Goal: Task Accomplishment & Management: Complete application form

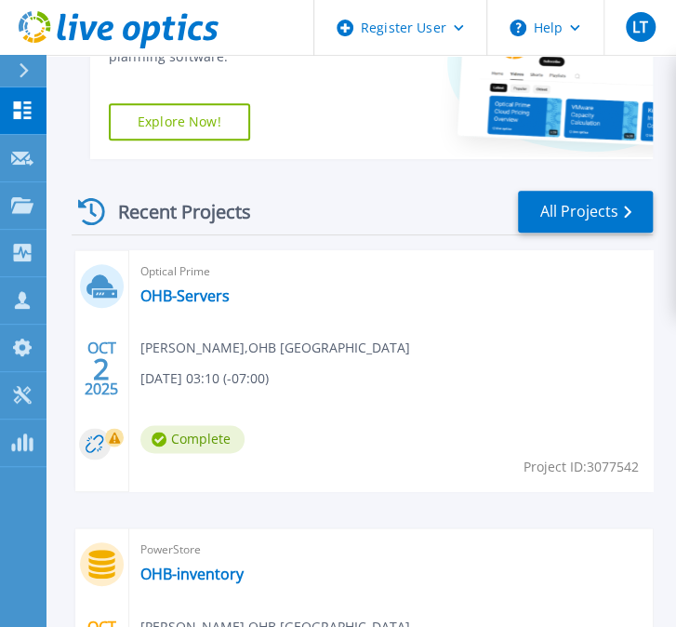
scroll to position [450, 0]
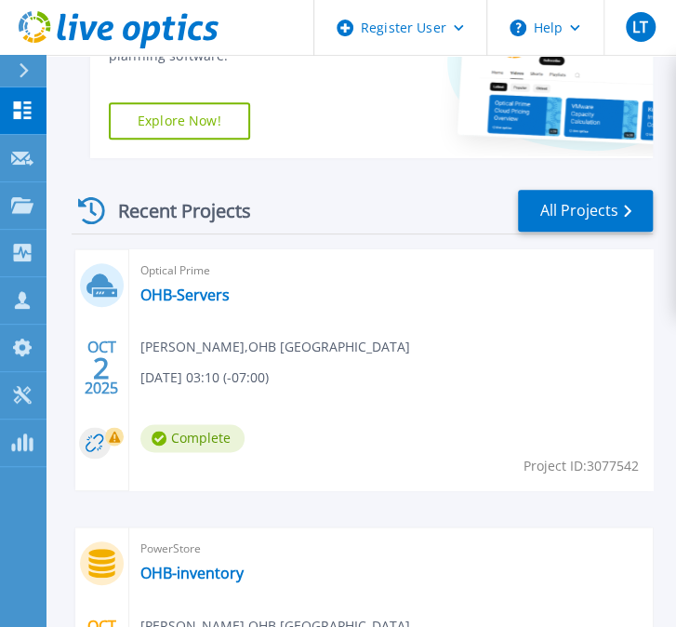
click at [242, 342] on span "[PERSON_NAME] , OHB [GEOGRAPHIC_DATA]" at bounding box center [275, 347] width 270 height 20
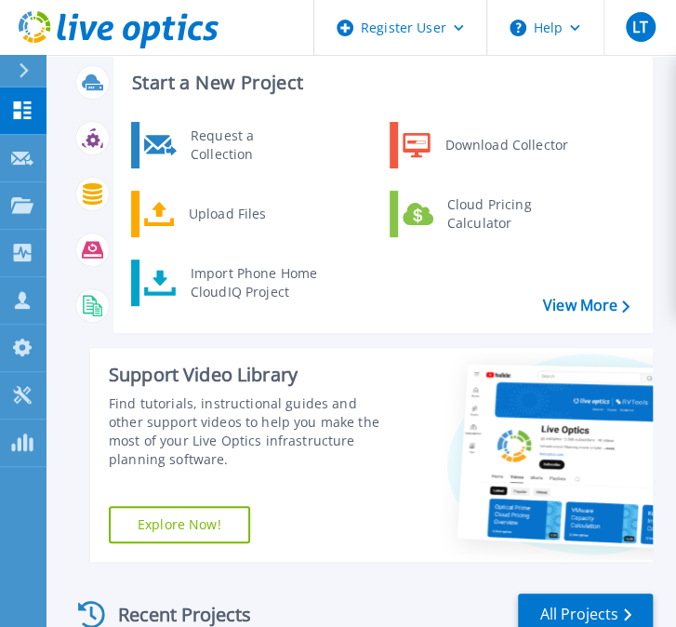
scroll to position [0, 0]
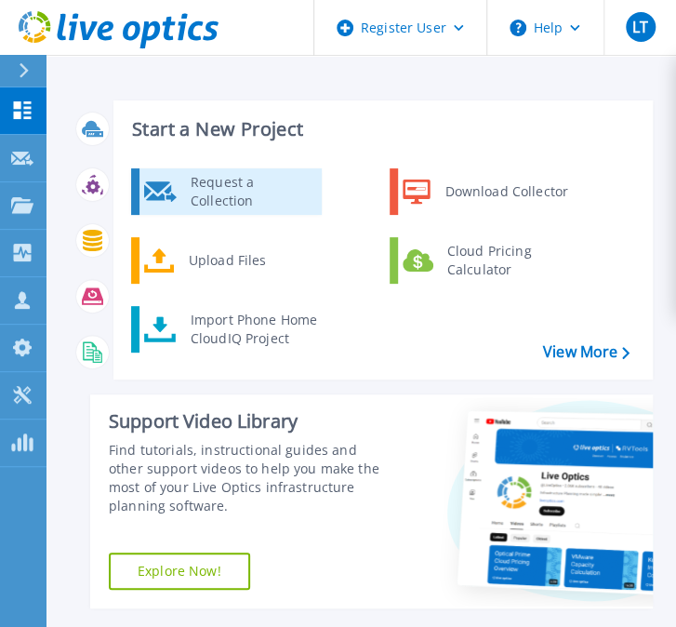
click at [226, 193] on div "Request a Collection" at bounding box center [249, 191] width 136 height 37
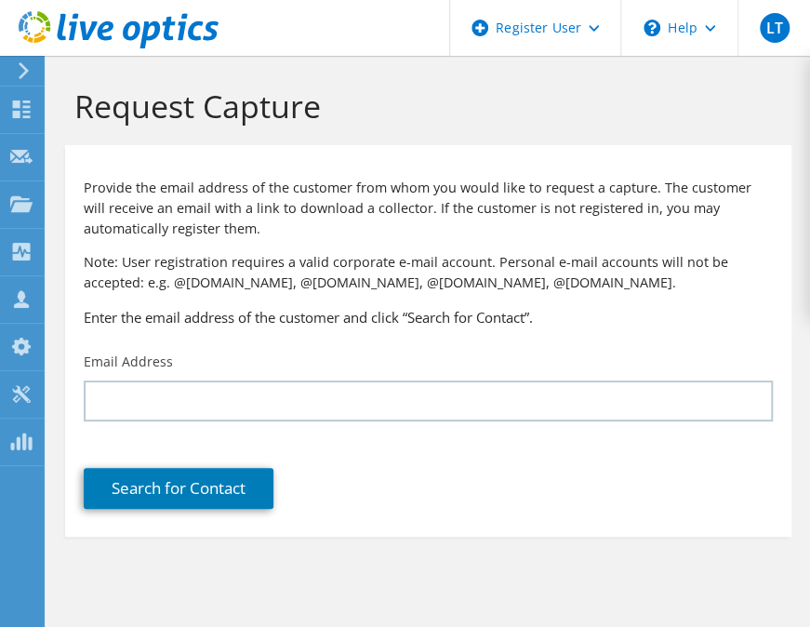
click at [416, 377] on div "Email Address" at bounding box center [428, 386] width 726 height 87
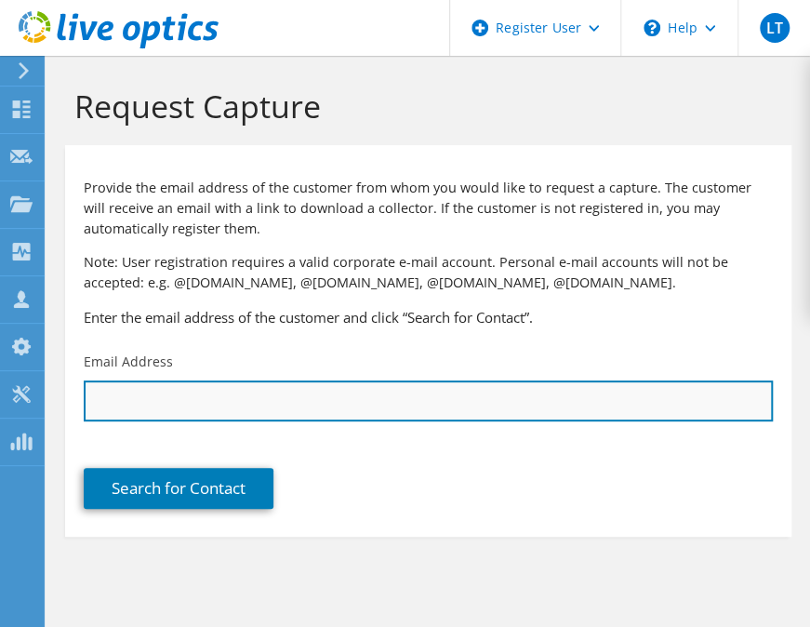
click at [395, 402] on input "text" at bounding box center [428, 400] width 689 height 41
type input "[PERSON_NAME][EMAIL_ADDRESS][DOMAIN_NAME]"
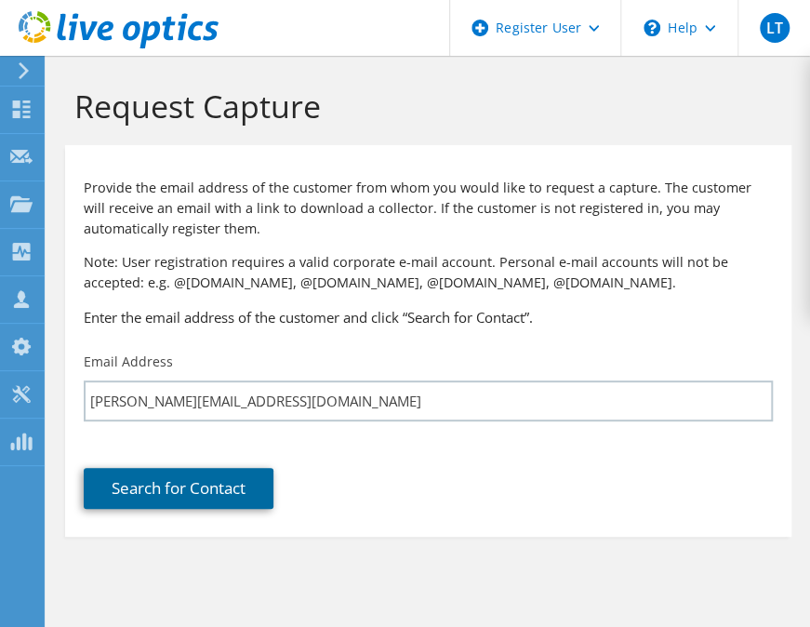
click at [205, 490] on link "Search for Contact" at bounding box center [179, 488] width 190 height 41
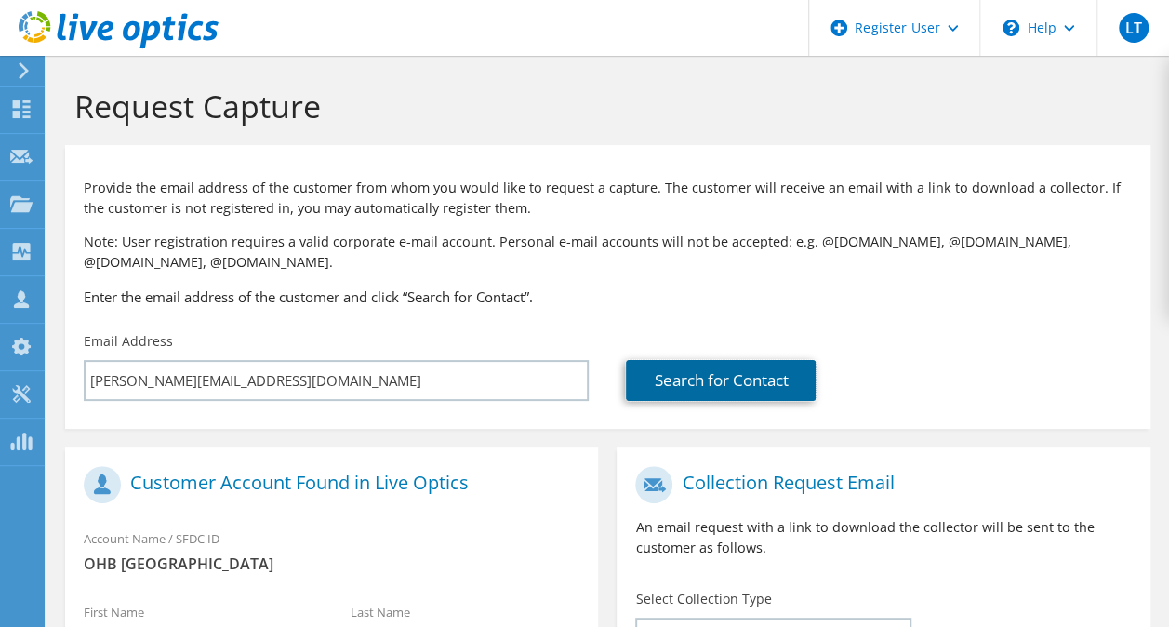
scroll to position [136, 0]
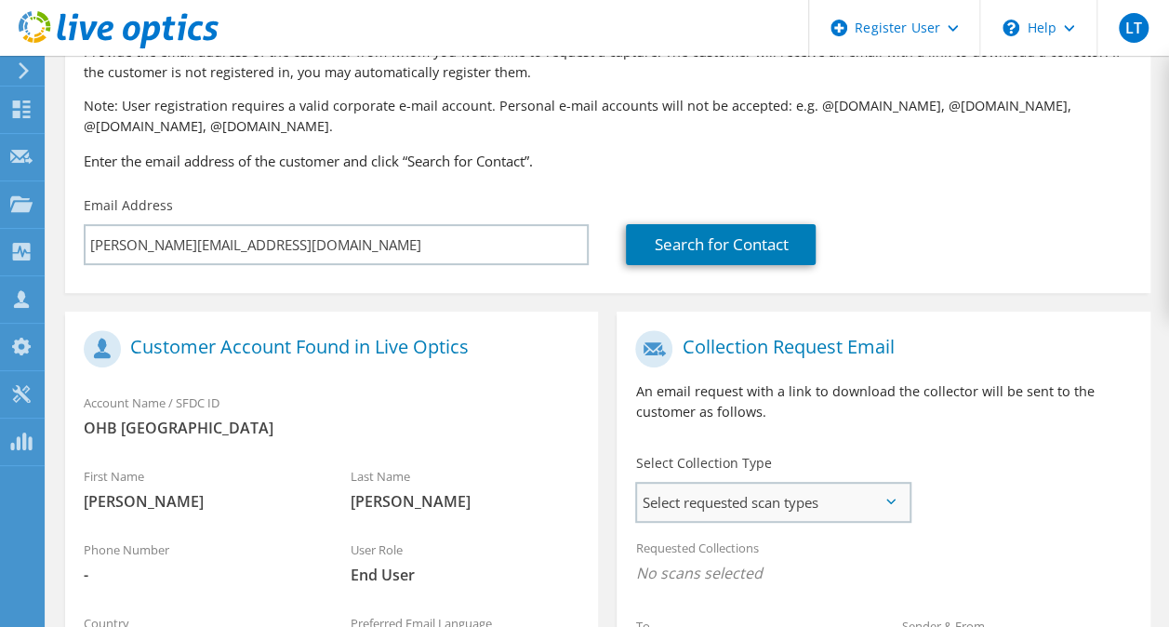
click at [809, 504] on span "Select requested scan types" at bounding box center [772, 501] width 271 height 37
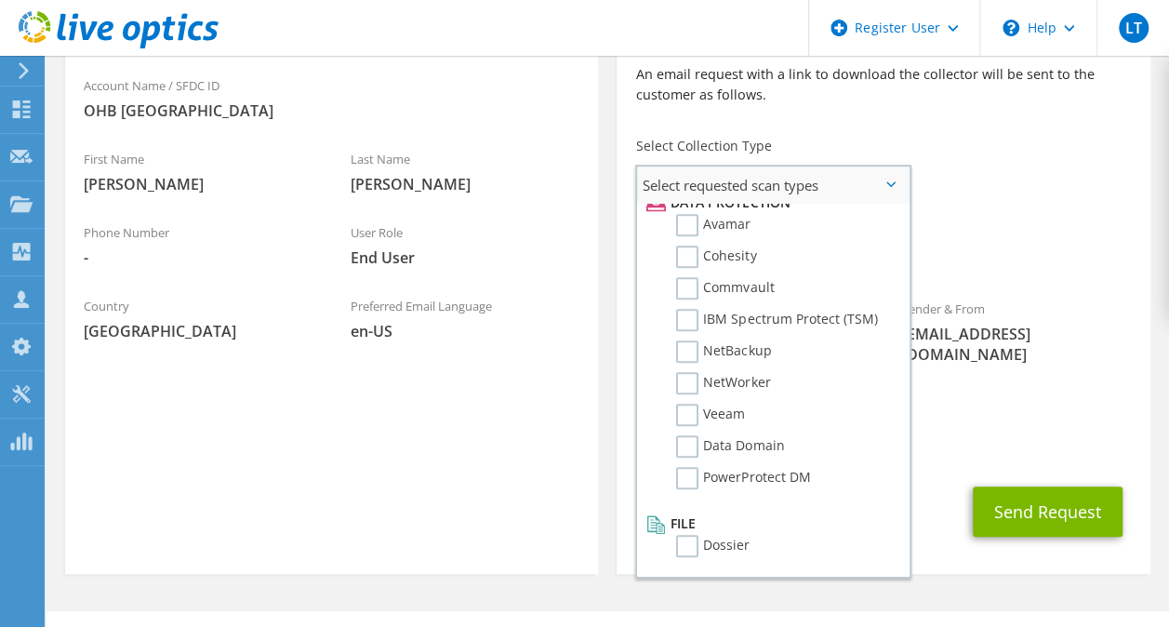
scroll to position [821, 0]
click at [691, 544] on label "Dossier" at bounding box center [712, 546] width 73 height 22
click at [0, 0] on input "Dossier" at bounding box center [0, 0] width 0 height 0
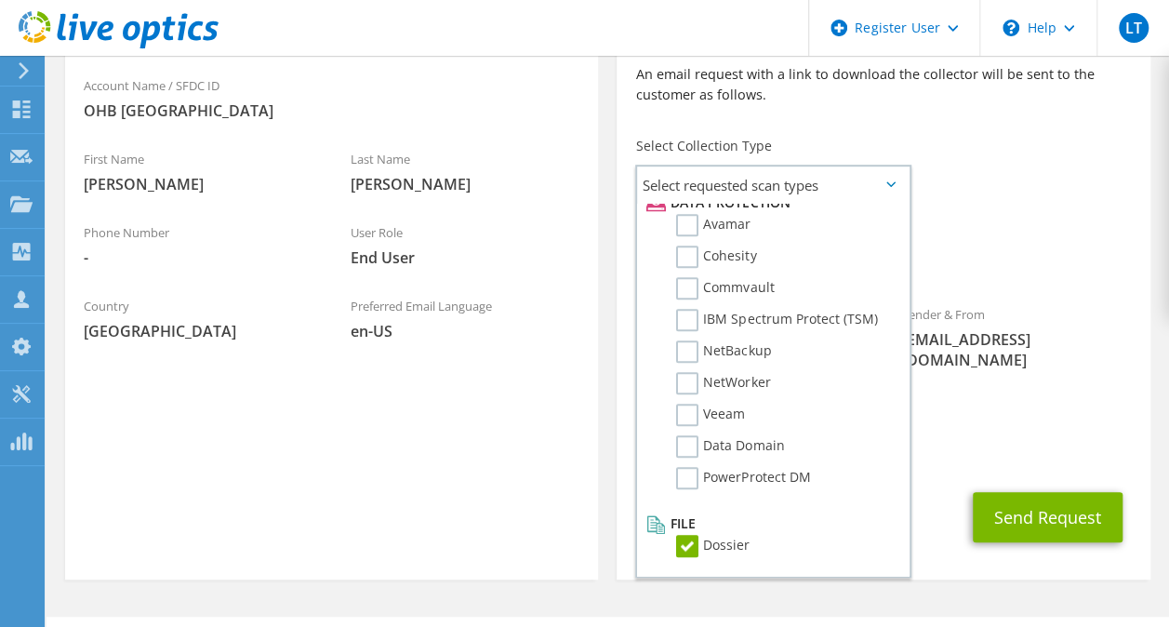
click at [809, 443] on span "[EMAIL_ADDRESS][DOMAIN_NAME]" at bounding box center [882, 453] width 495 height 20
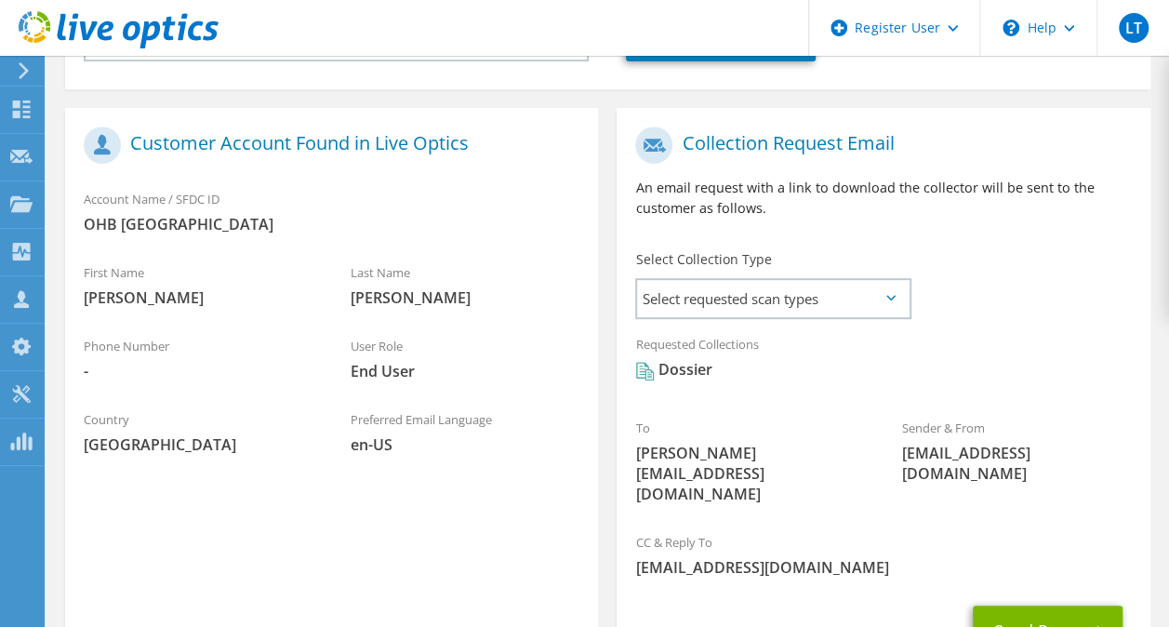
scroll to position [338, 0]
click at [809, 606] on button "Send Request" at bounding box center [1047, 631] width 150 height 50
